Goal: Task Accomplishment & Management: Use online tool/utility

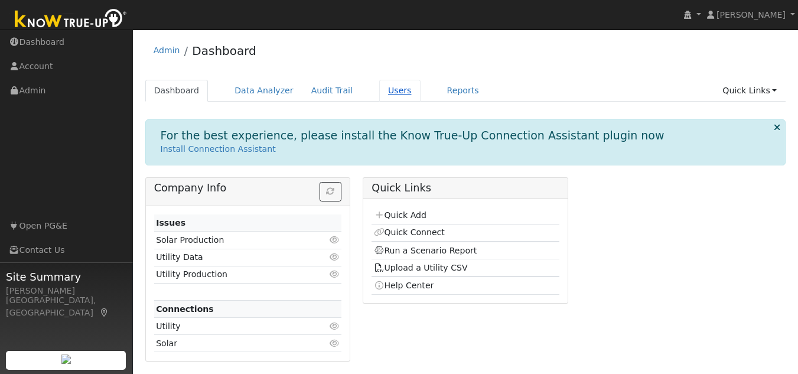
click at [380, 93] on link "Users" at bounding box center [399, 91] width 41 height 22
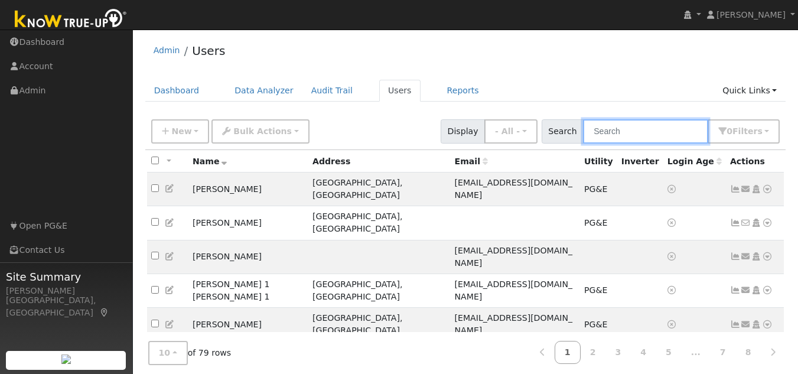
click at [609, 136] on input "text" at bounding box center [645, 131] width 125 height 24
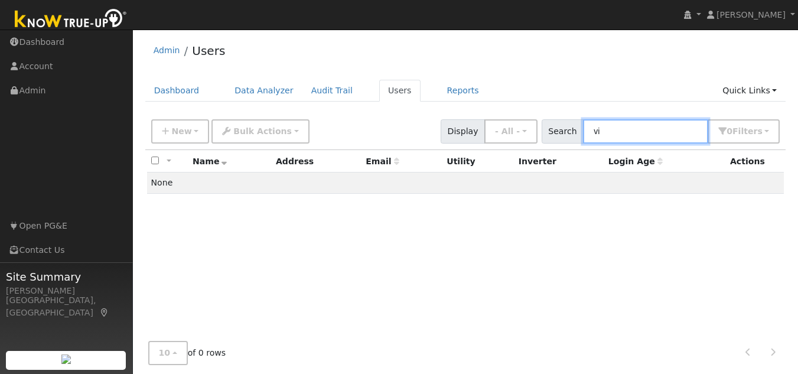
type input "v"
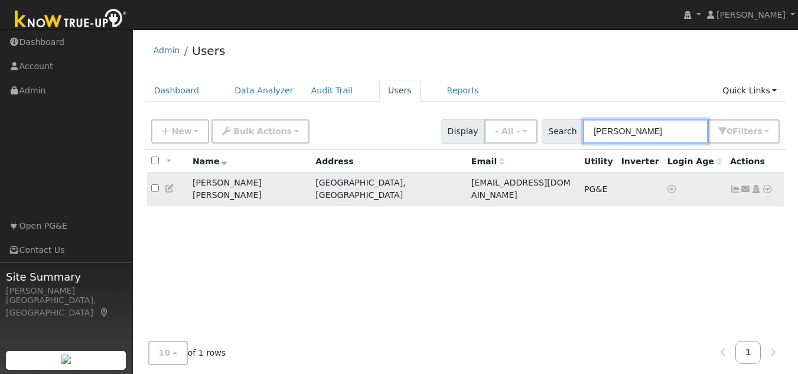
type input "Vikrant"
click at [767, 188] on icon at bounding box center [767, 189] width 11 height 8
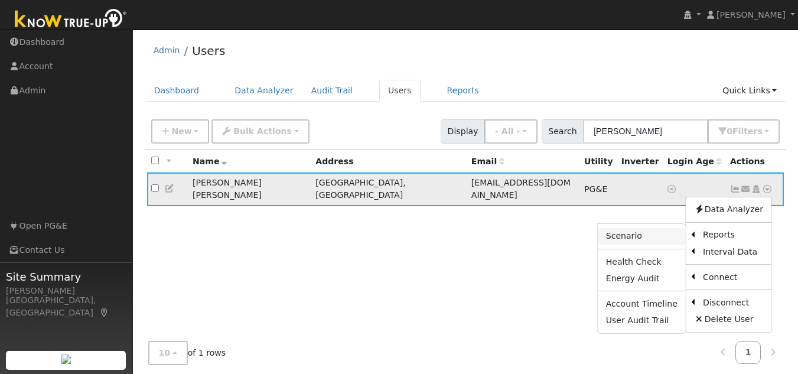
click at [657, 236] on link "Scenario" at bounding box center [642, 236] width 88 height 17
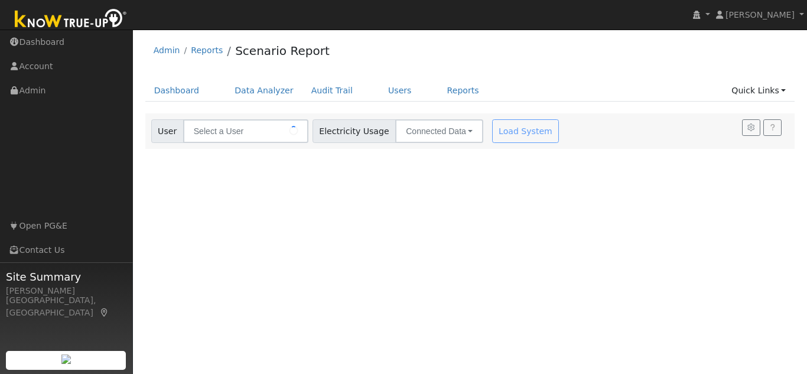
type input "[PERSON_NAME] [PERSON_NAME]"
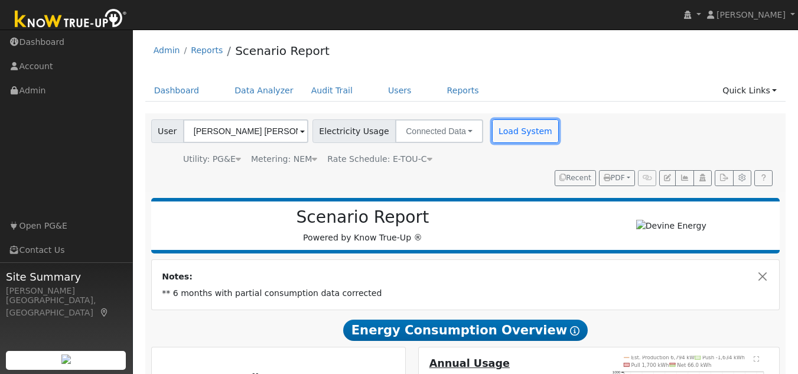
click at [511, 136] on button "Load System" at bounding box center [525, 131] width 67 height 24
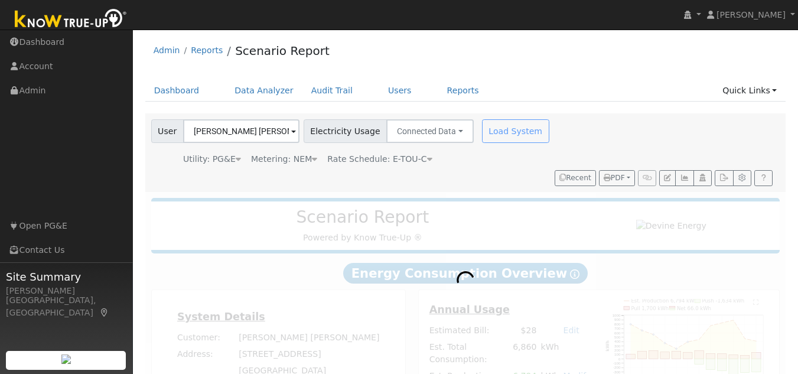
radio input "true"
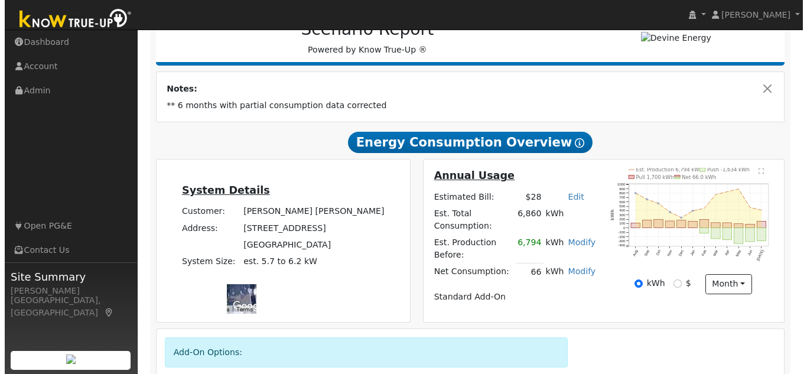
scroll to position [236, 0]
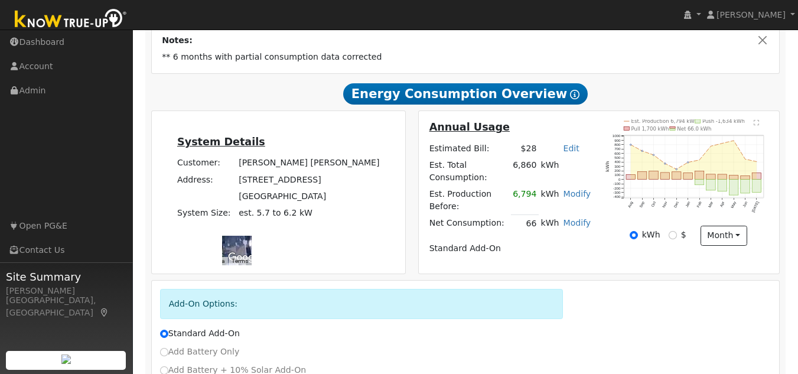
click at [758, 119] on text "" at bounding box center [755, 122] width 5 height 6
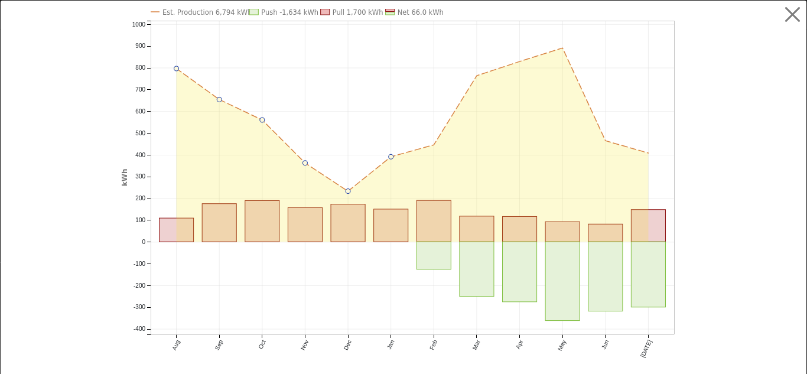
scroll to position [18, 0]
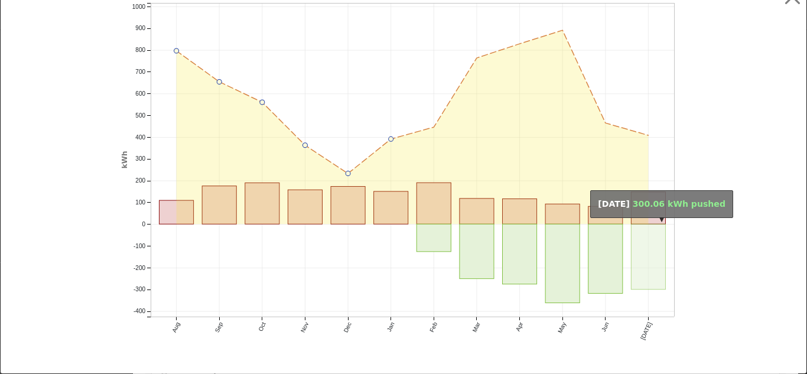
click at [640, 224] on rect "onclick=""" at bounding box center [648, 257] width 34 height 66
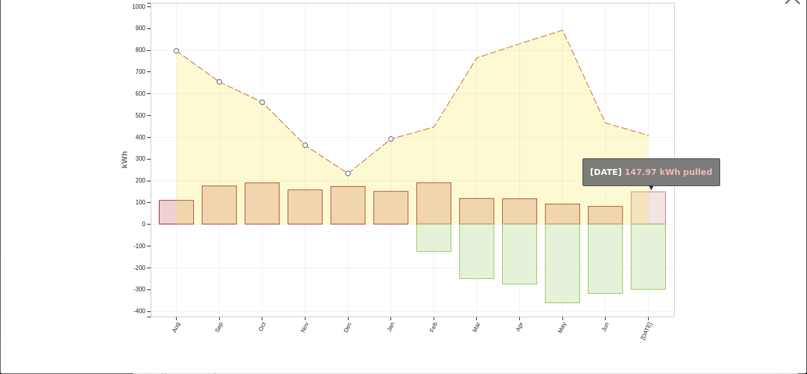
click at [646, 216] on rect "onclick=""" at bounding box center [648, 208] width 34 height 32
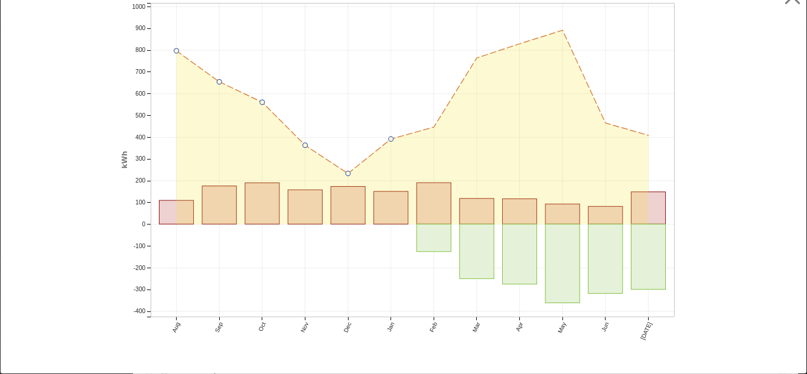
click at [630, 176] on icon "Est. Production 6,794 kWh Push -1,634 kWh Pull 1,700 kWh Net 66.0 kWh Aug Sep O…" at bounding box center [403, 174] width 564 height 367
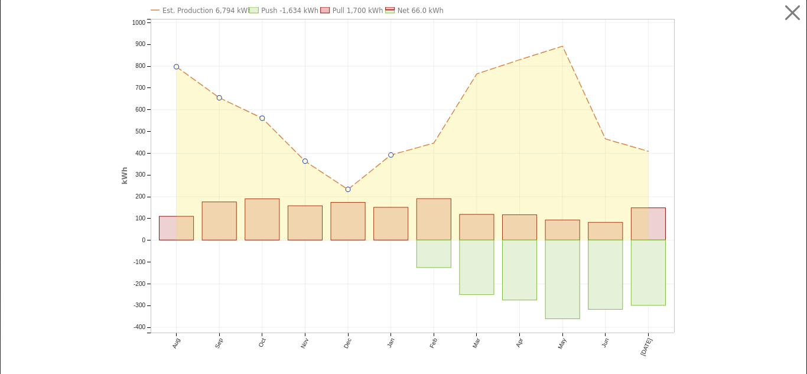
scroll to position [0, 0]
